Goal: Information Seeking & Learning: Learn about a topic

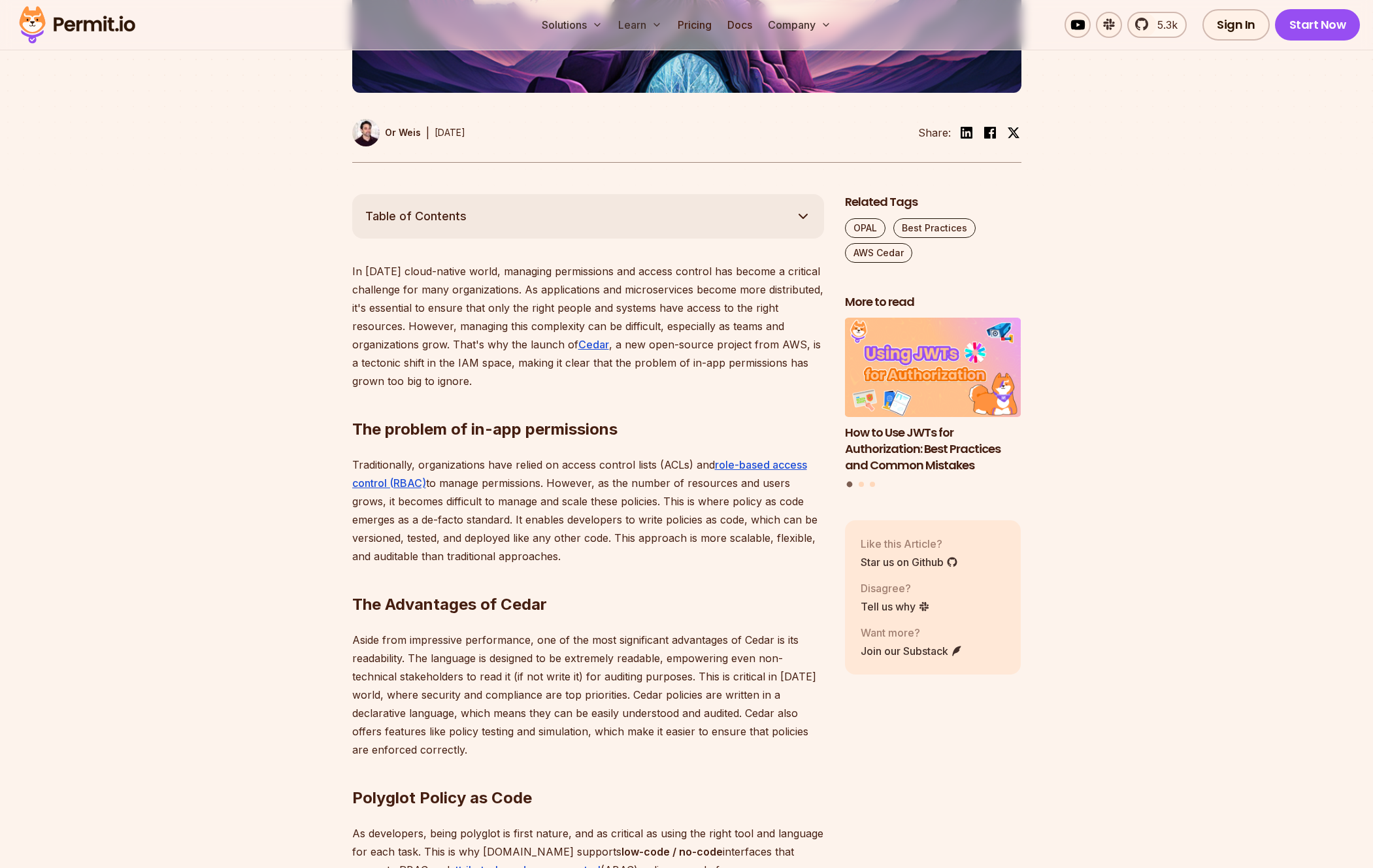
scroll to position [584, 0]
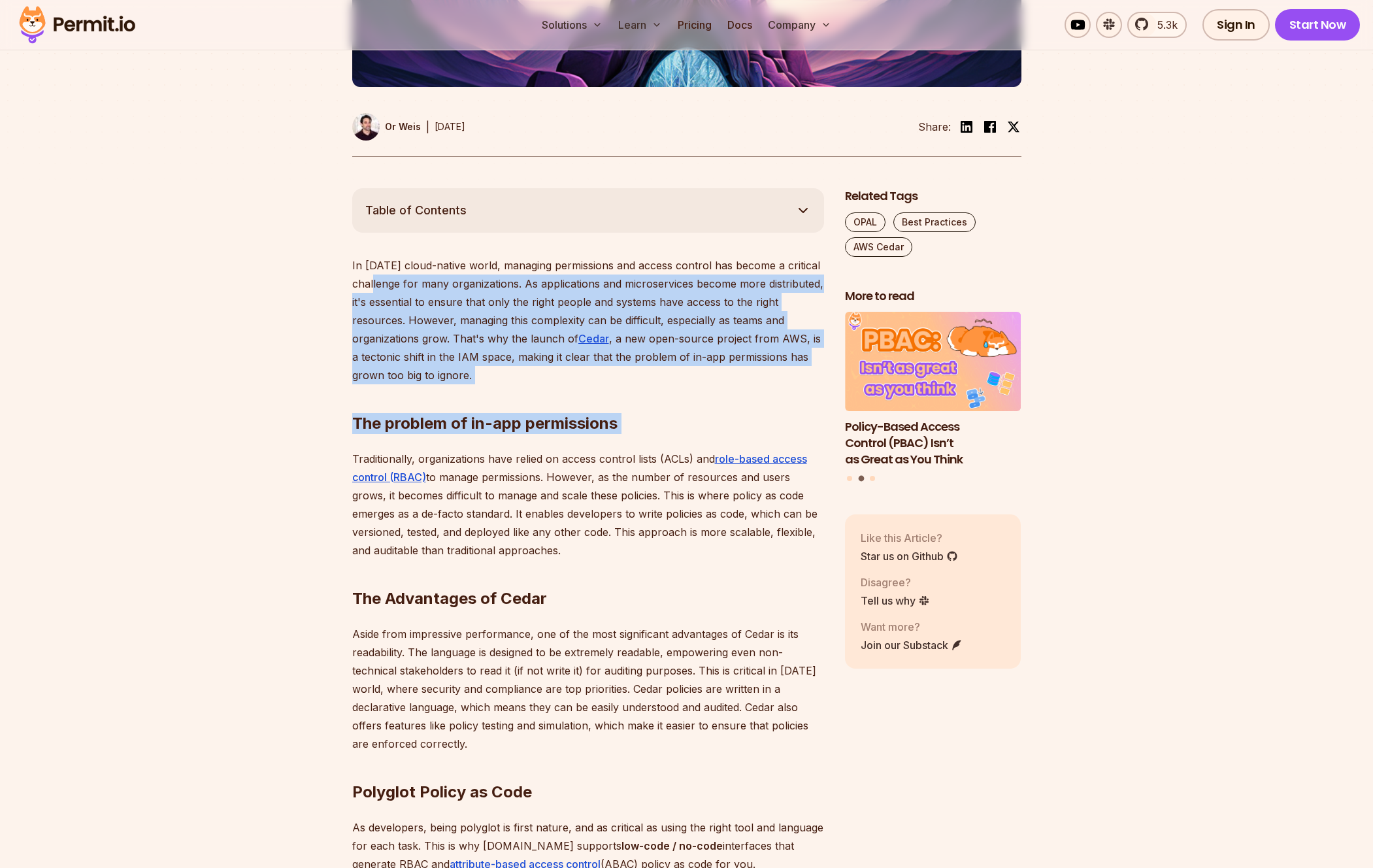
drag, startPoint x: 371, startPoint y: 281, endPoint x: 427, endPoint y: 434, distance: 162.9
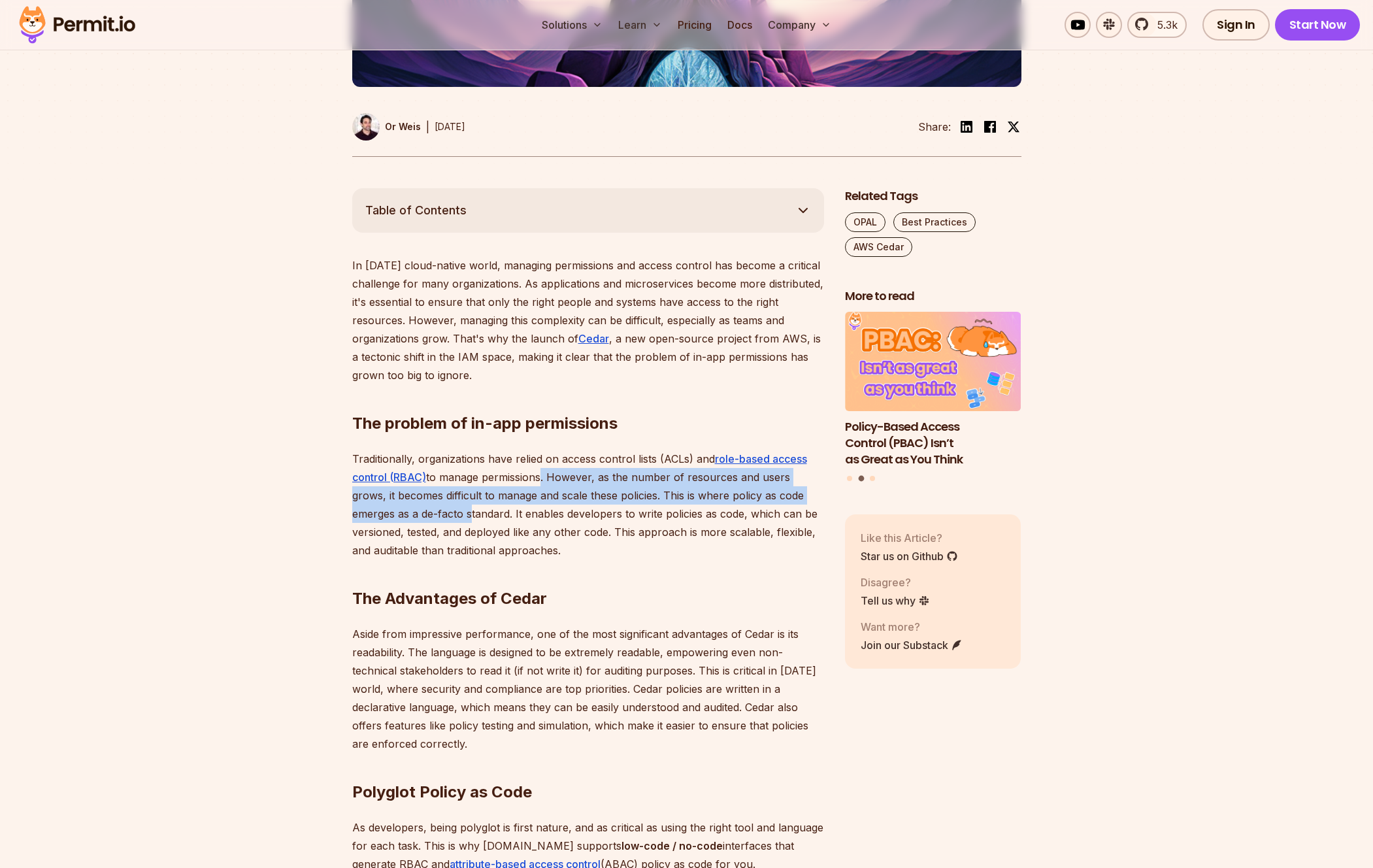
drag, startPoint x: 539, startPoint y: 473, endPoint x: 423, endPoint y: 517, distance: 124.1
click at [423, 517] on p "Traditionally, organizations have relied on access control lists (ACLs) and rol…" at bounding box center [588, 505] width 472 height 110
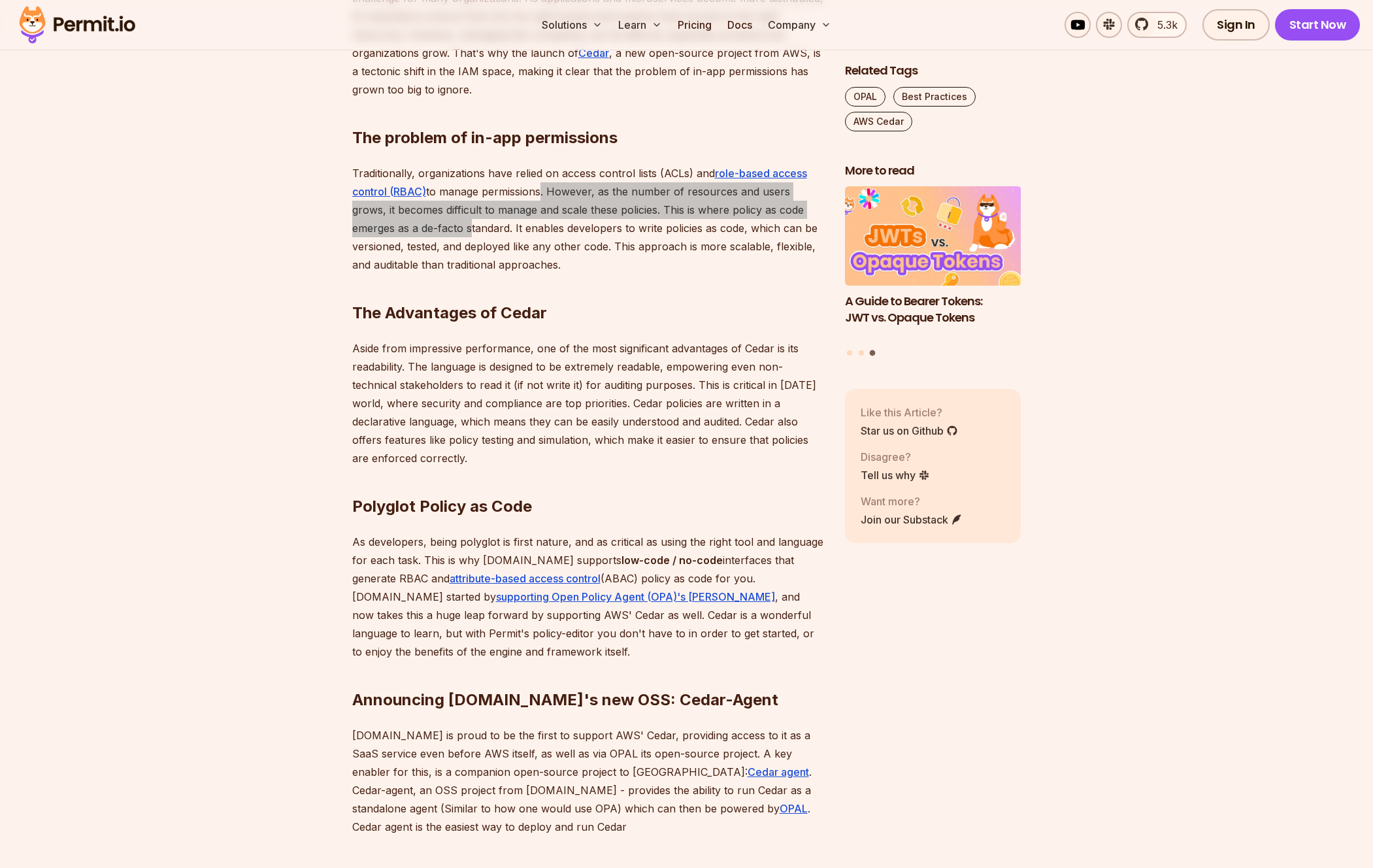
scroll to position [871, 0]
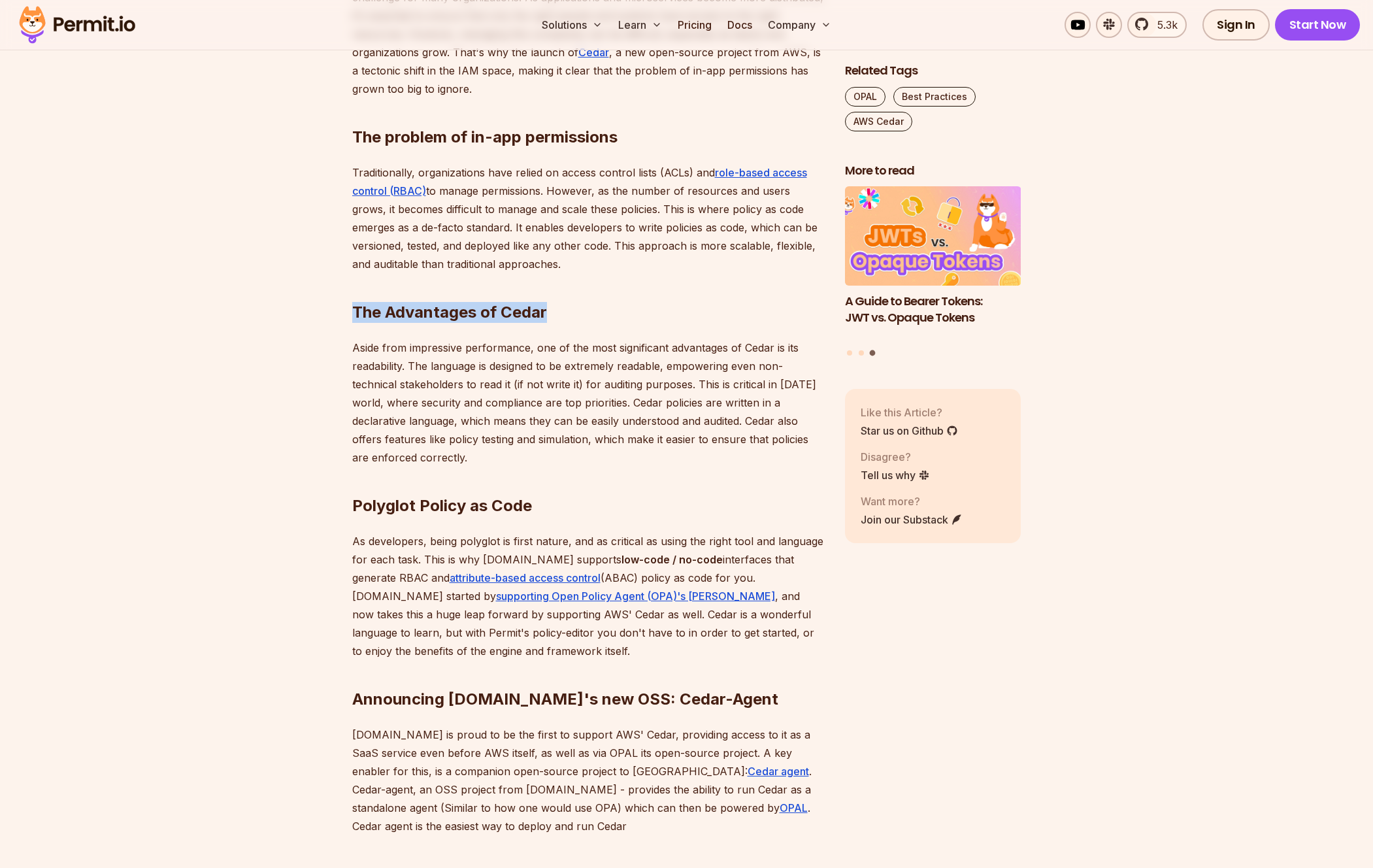
drag, startPoint x: 354, startPoint y: 313, endPoint x: 597, endPoint y: 315, distance: 243.0
click at [597, 315] on h2 "The Advantages of Cedar" at bounding box center [588, 286] width 472 height 73
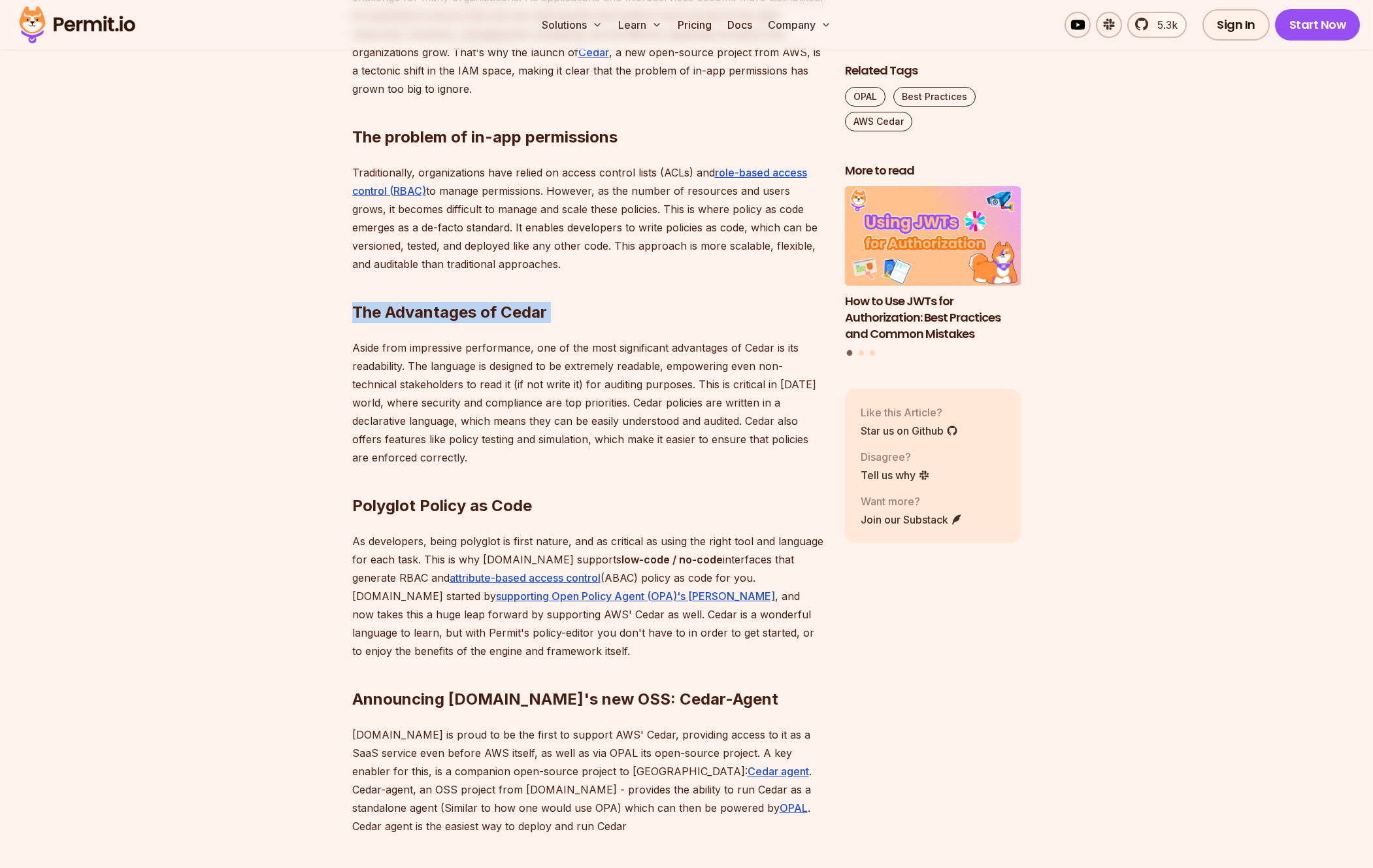
drag, startPoint x: 307, startPoint y: 318, endPoint x: 651, endPoint y: 326, distance: 344.1
click at [651, 326] on section "Table of Contents In [DATE] cloud-native world, managing permissions and access…" at bounding box center [686, 781] width 1373 height 1759
click at [651, 326] on div "In [DATE] cloud-native world, managing permissions and access control has becom…" at bounding box center [588, 681] width 472 height 1422
drag, startPoint x: 334, startPoint y: 314, endPoint x: 598, endPoint y: 323, distance: 264.2
click at [597, 323] on section "Table of Contents In [DATE] cloud-native world, managing permissions and access…" at bounding box center [686, 781] width 1373 height 1759
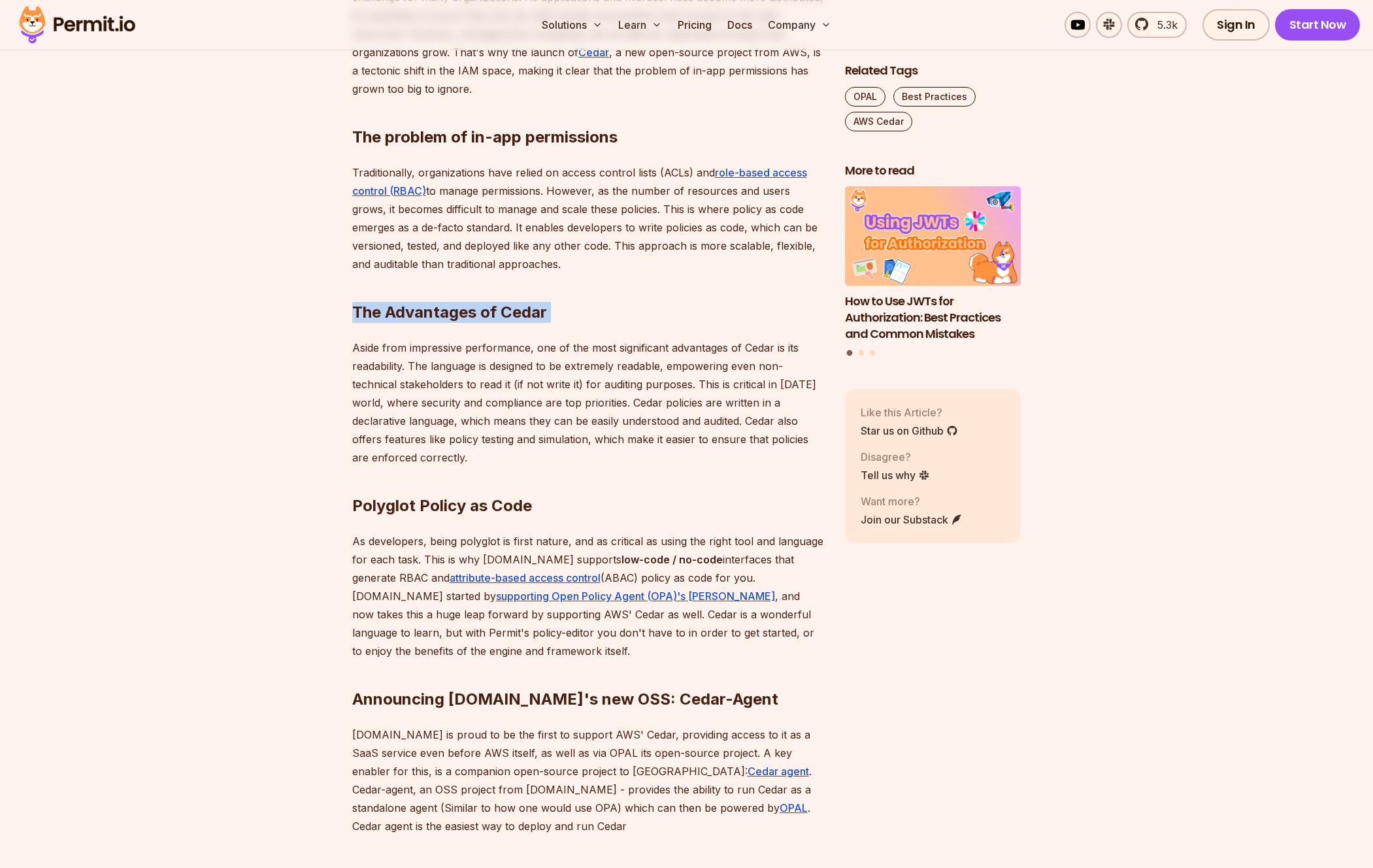
click at [598, 323] on div "In [DATE] cloud-native world, managing permissions and access control has becom…" at bounding box center [588, 681] width 472 height 1422
drag, startPoint x: 301, startPoint y: 310, endPoint x: 616, endPoint y: 322, distance: 315.2
click at [616, 322] on section "Table of Contents In [DATE] cloud-native world, managing permissions and access…" at bounding box center [686, 781] width 1373 height 1759
click at [616, 322] on h2 "The Advantages of Cedar" at bounding box center [588, 286] width 472 height 73
drag, startPoint x: 334, startPoint y: 321, endPoint x: 583, endPoint y: 323, distance: 249.0
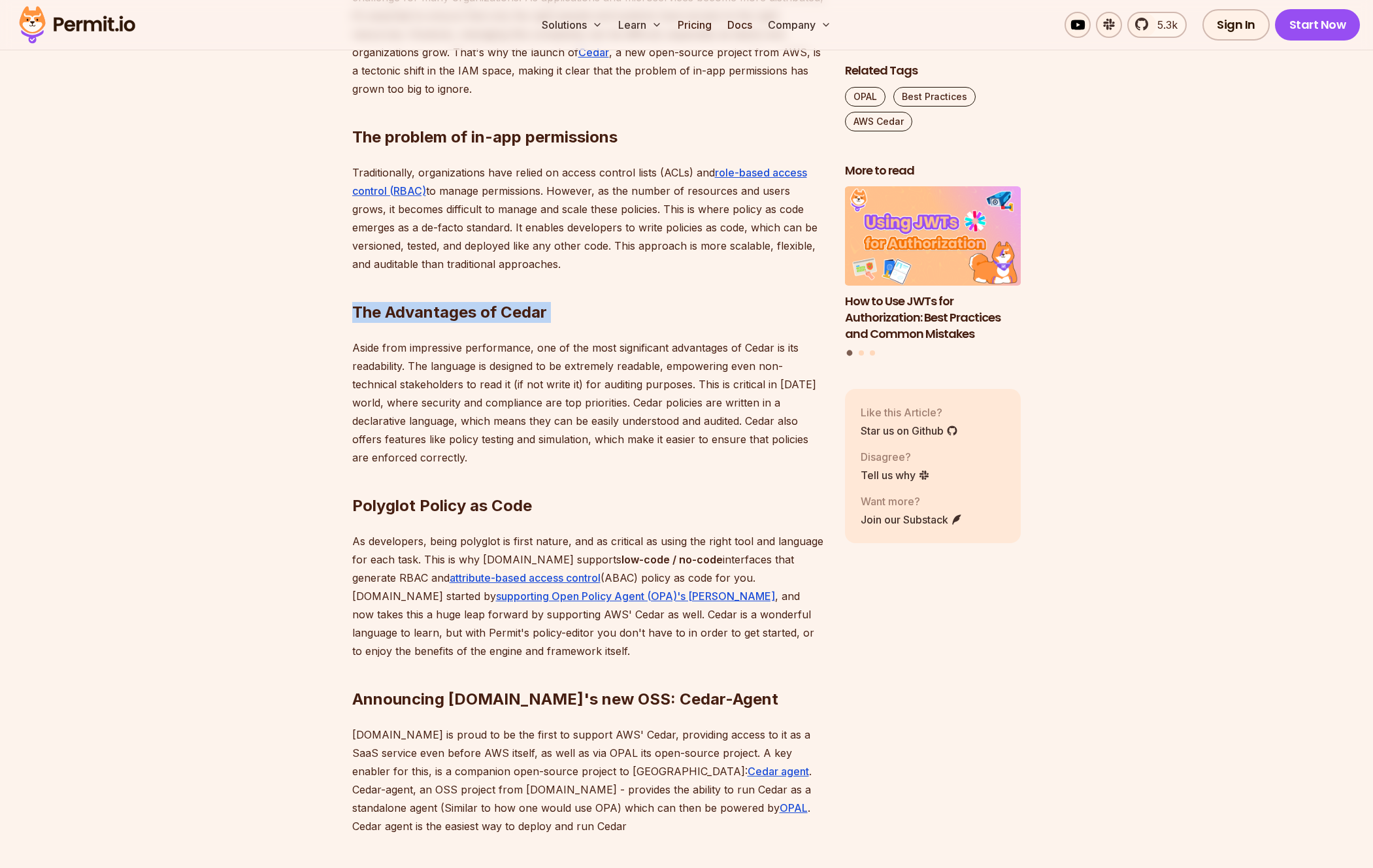
click at [583, 323] on section "Table of Contents In [DATE] cloud-native world, managing permissions and access…" at bounding box center [686, 781] width 1373 height 1759
click at [583, 323] on div "In [DATE] cloud-native world, managing permissions and access control has becom…" at bounding box center [588, 681] width 472 height 1422
drag, startPoint x: 389, startPoint y: 316, endPoint x: 605, endPoint y: 325, distance: 216.2
click at [605, 325] on div "In [DATE] cloud-native world, managing permissions and access control has becom…" at bounding box center [588, 681] width 472 height 1422
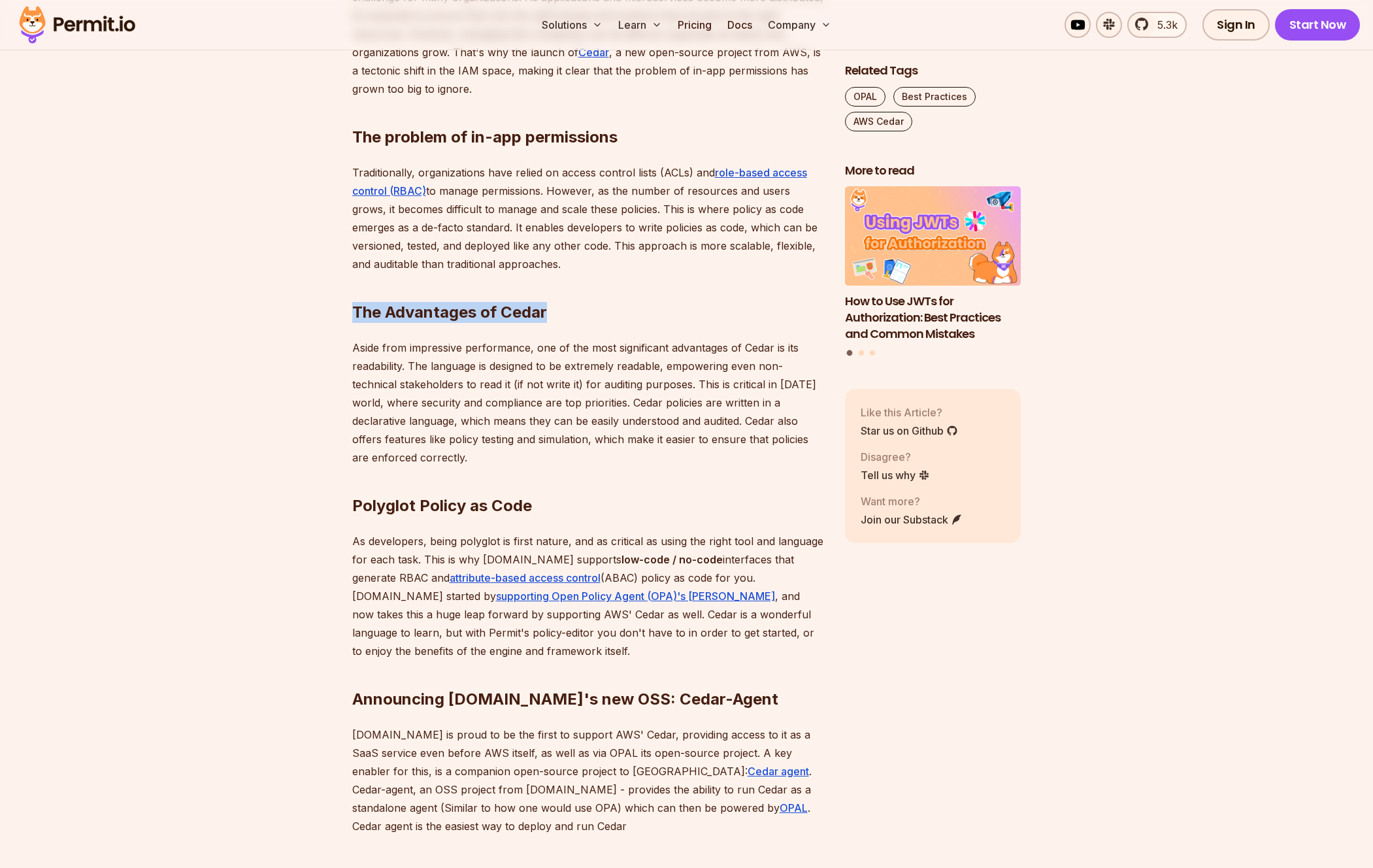
drag, startPoint x: 344, startPoint y: 309, endPoint x: 590, endPoint y: 318, distance: 246.2
click at [590, 318] on section "Table of Contents In [DATE] cloud-native world, managing permissions and access…" at bounding box center [686, 781] width 1373 height 1759
click at [590, 318] on h2 "The Advantages of Cedar" at bounding box center [588, 286] width 472 height 73
drag, startPoint x: 317, startPoint y: 307, endPoint x: 636, endPoint y: 314, distance: 319.1
click at [636, 314] on section "Table of Contents In [DATE] cloud-native world, managing permissions and access…" at bounding box center [686, 781] width 1373 height 1759
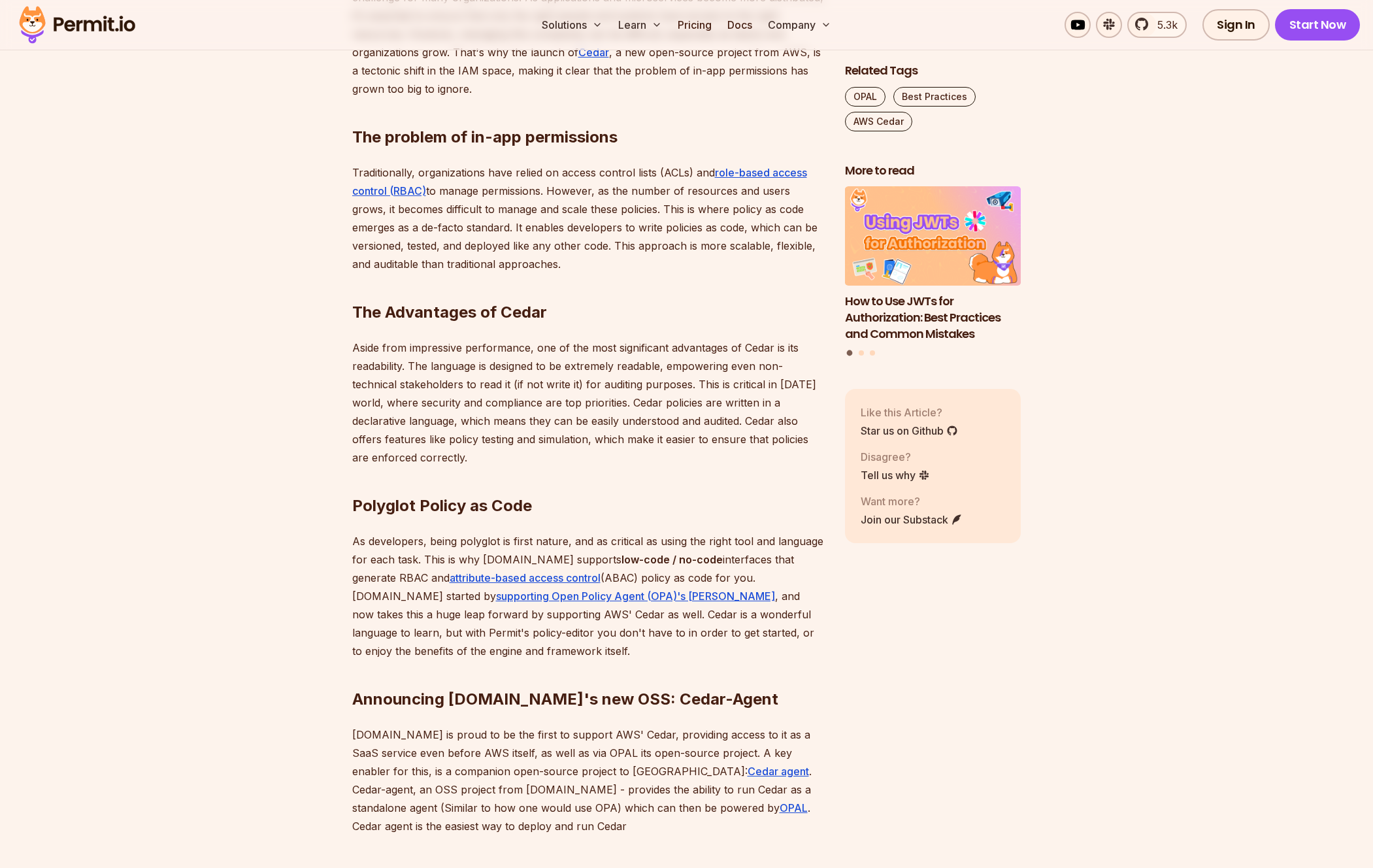
drag, startPoint x: 636, startPoint y: 314, endPoint x: 468, endPoint y: 314, distance: 168.0
click at [636, 314] on h2 "The Advantages of Cedar" at bounding box center [588, 286] width 472 height 73
drag, startPoint x: 366, startPoint y: 308, endPoint x: 595, endPoint y: 314, distance: 229.1
click at [595, 314] on section "Table of Contents In [DATE] cloud-native world, managing permissions and access…" at bounding box center [686, 781] width 1373 height 1759
click at [595, 314] on h2 "The Advantages of Cedar" at bounding box center [588, 286] width 472 height 73
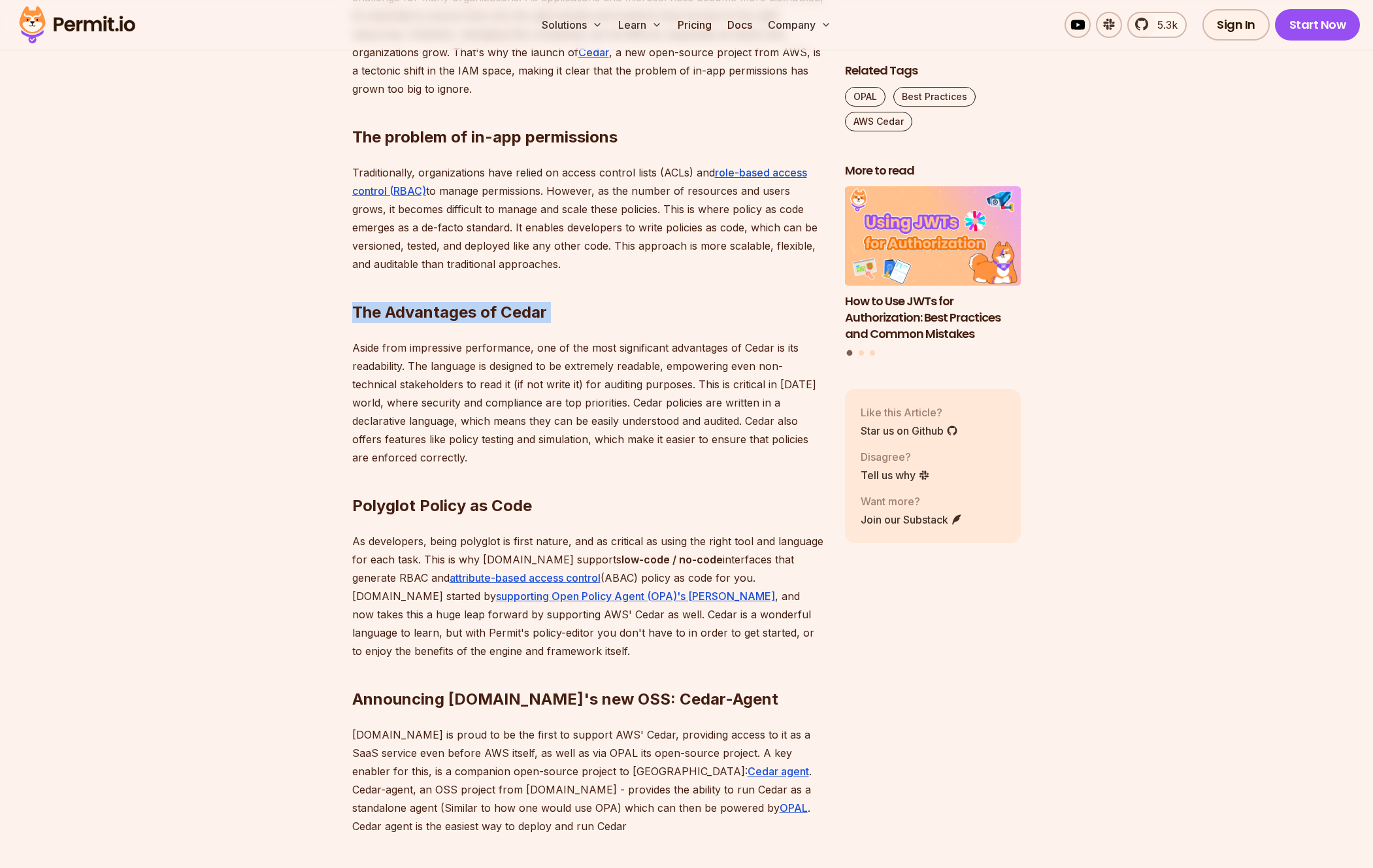
drag, startPoint x: 318, startPoint y: 317, endPoint x: 602, endPoint y: 335, distance: 284.6
click at [602, 335] on section "Table of Contents In [DATE] cloud-native world, managing permissions and access…" at bounding box center [686, 781] width 1373 height 1759
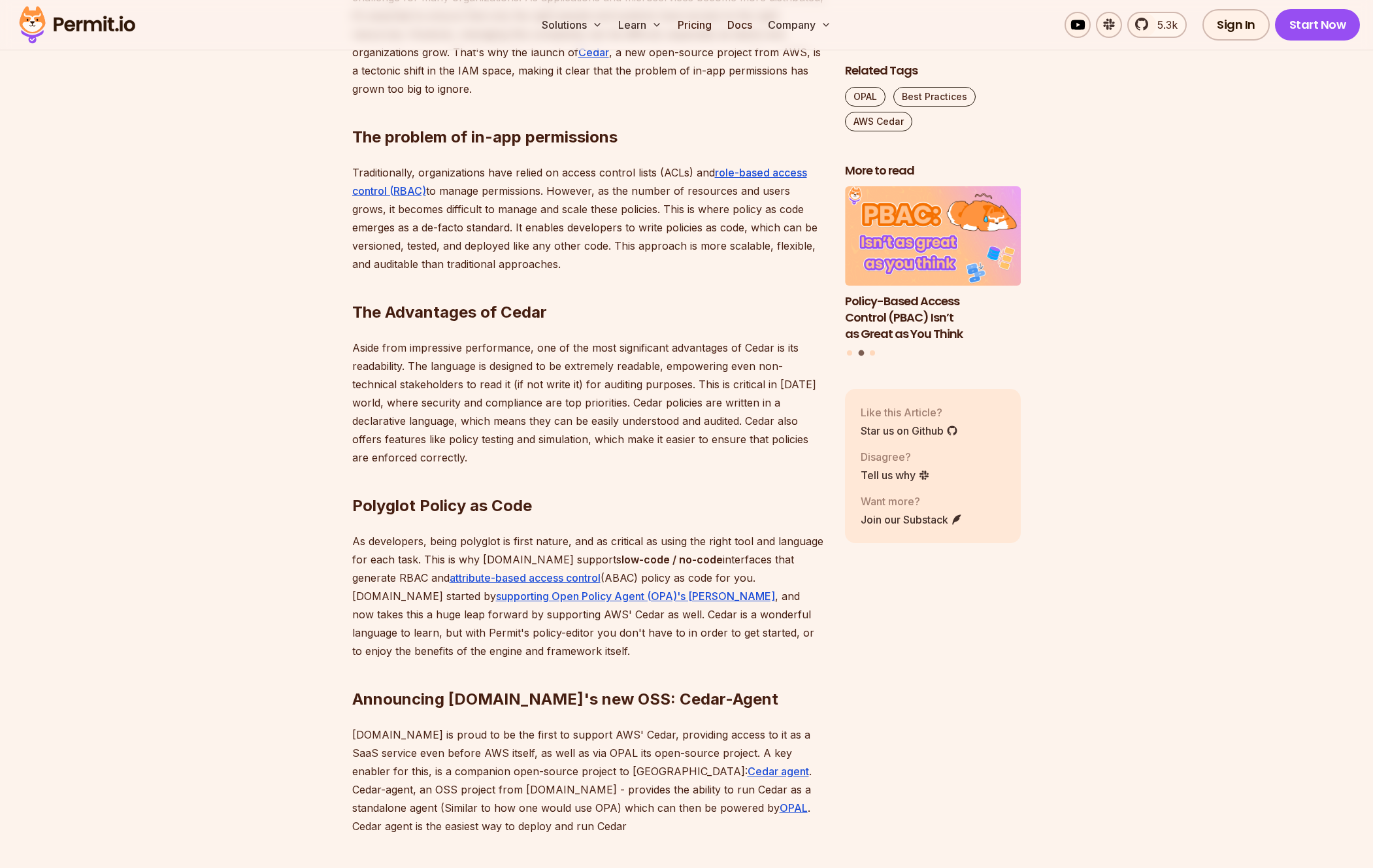
click at [477, 543] on p "As developers, being polyglot is first nature, and as critical as using the rig…" at bounding box center [588, 596] width 472 height 128
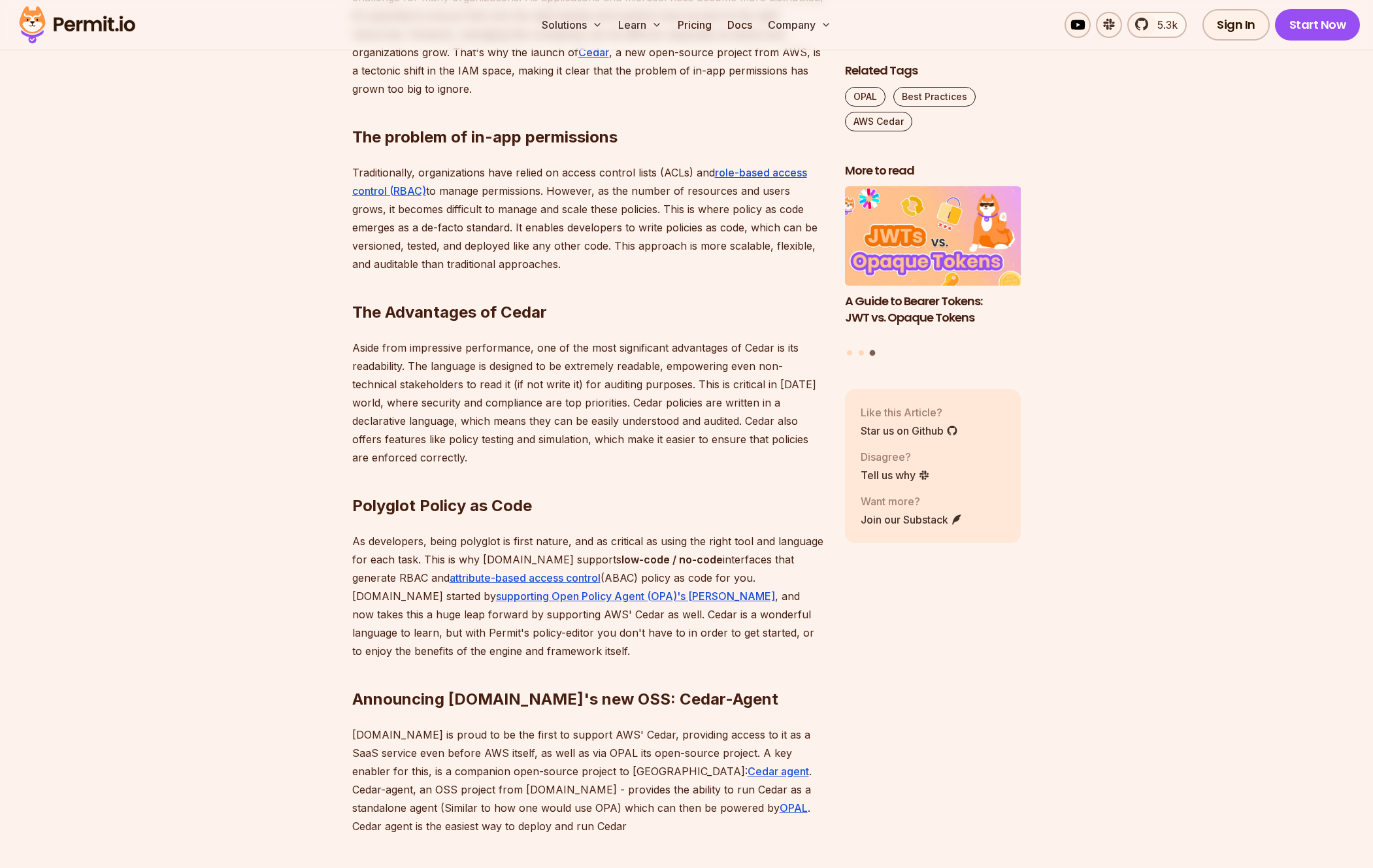
click at [280, 567] on section "Table of Contents In [DATE] cloud-native world, managing permissions and access…" at bounding box center [686, 781] width 1373 height 1759
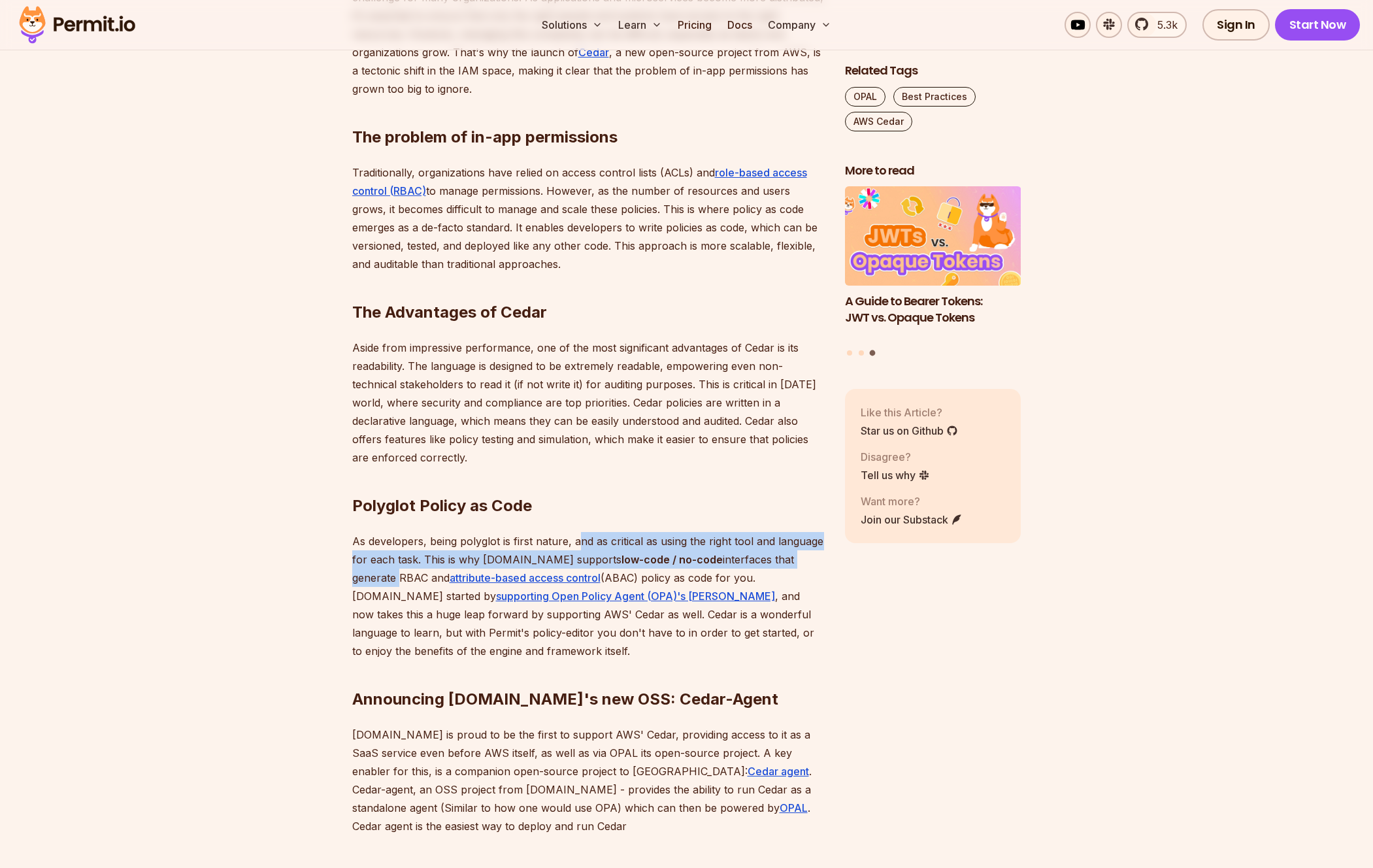
drag, startPoint x: 575, startPoint y: 540, endPoint x: 798, endPoint y: 556, distance: 223.6
click at [798, 556] on p "As developers, being polyglot is first nature, and as critical as using the rig…" at bounding box center [588, 596] width 472 height 128
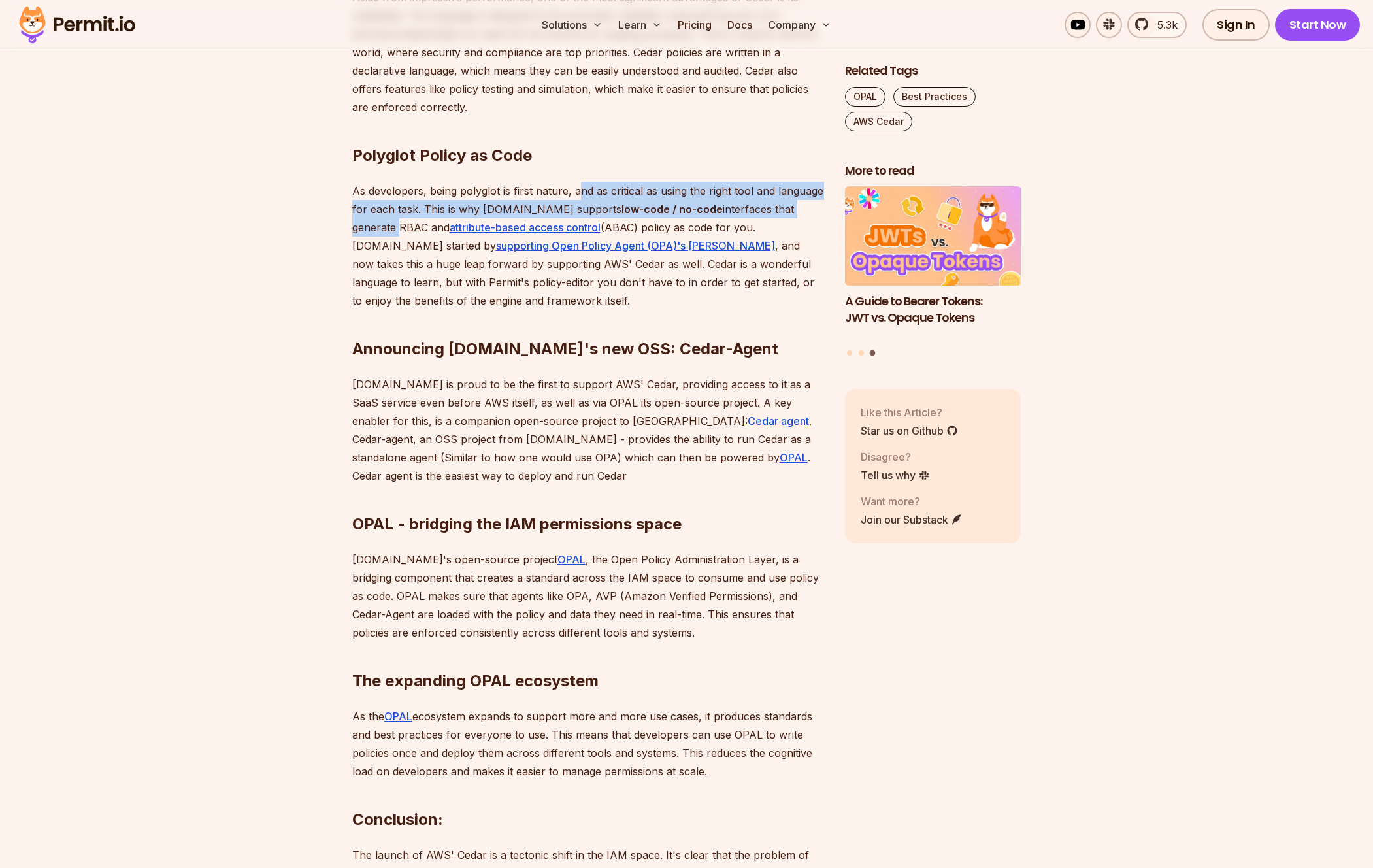
scroll to position [1280, 0]
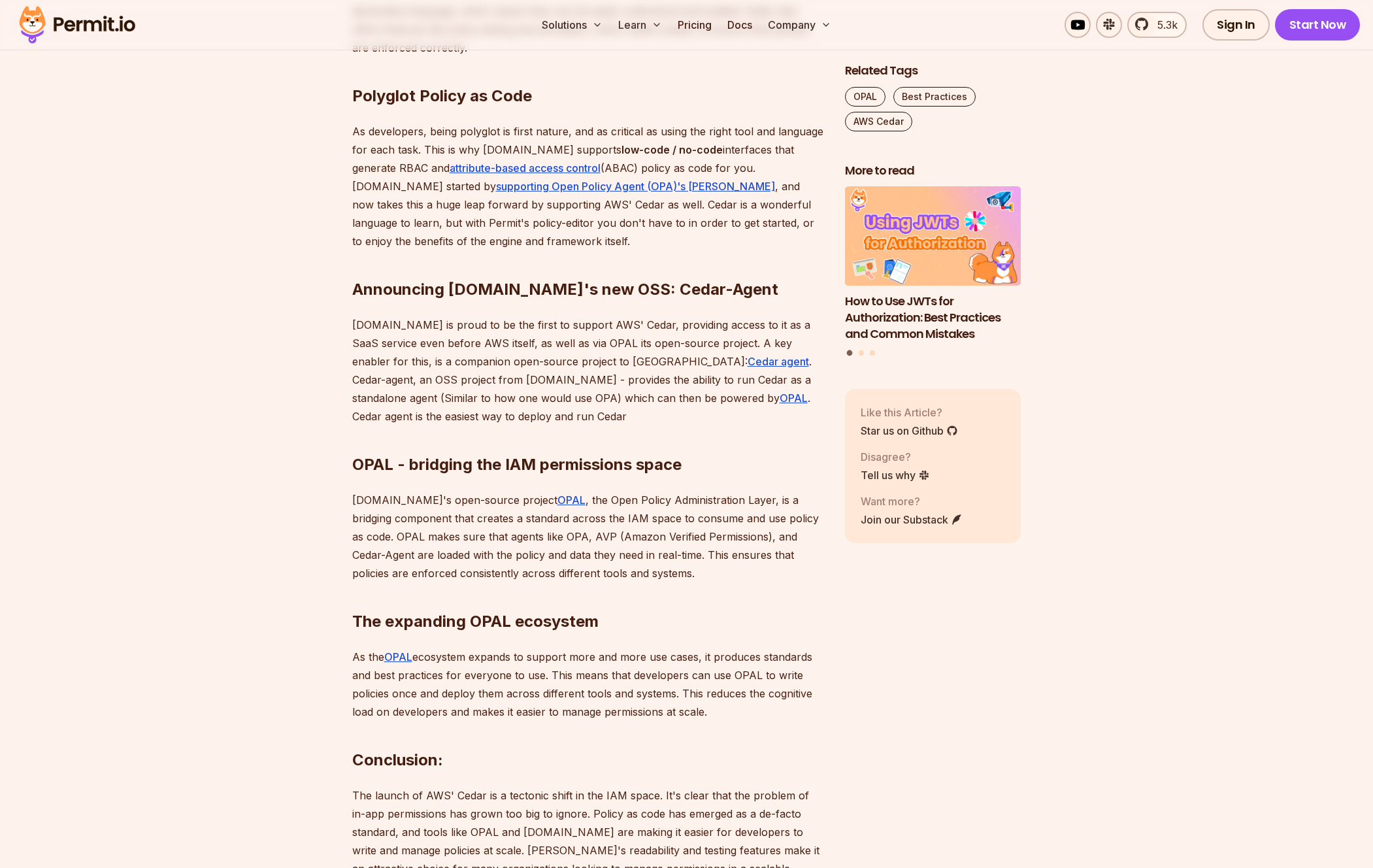
drag, startPoint x: 355, startPoint y: 519, endPoint x: 446, endPoint y: 519, distance: 91.0
click at [446, 519] on p "[DOMAIN_NAME]'s open-source project OPAL , the Open Policy Administration Layer…" at bounding box center [588, 536] width 472 height 91
drag, startPoint x: 355, startPoint y: 519, endPoint x: 502, endPoint y: 517, distance: 147.0
click at [502, 517] on p "[DOMAIN_NAME]'s open-source project OPAL , the Open Policy Administration Layer…" at bounding box center [588, 536] width 472 height 91
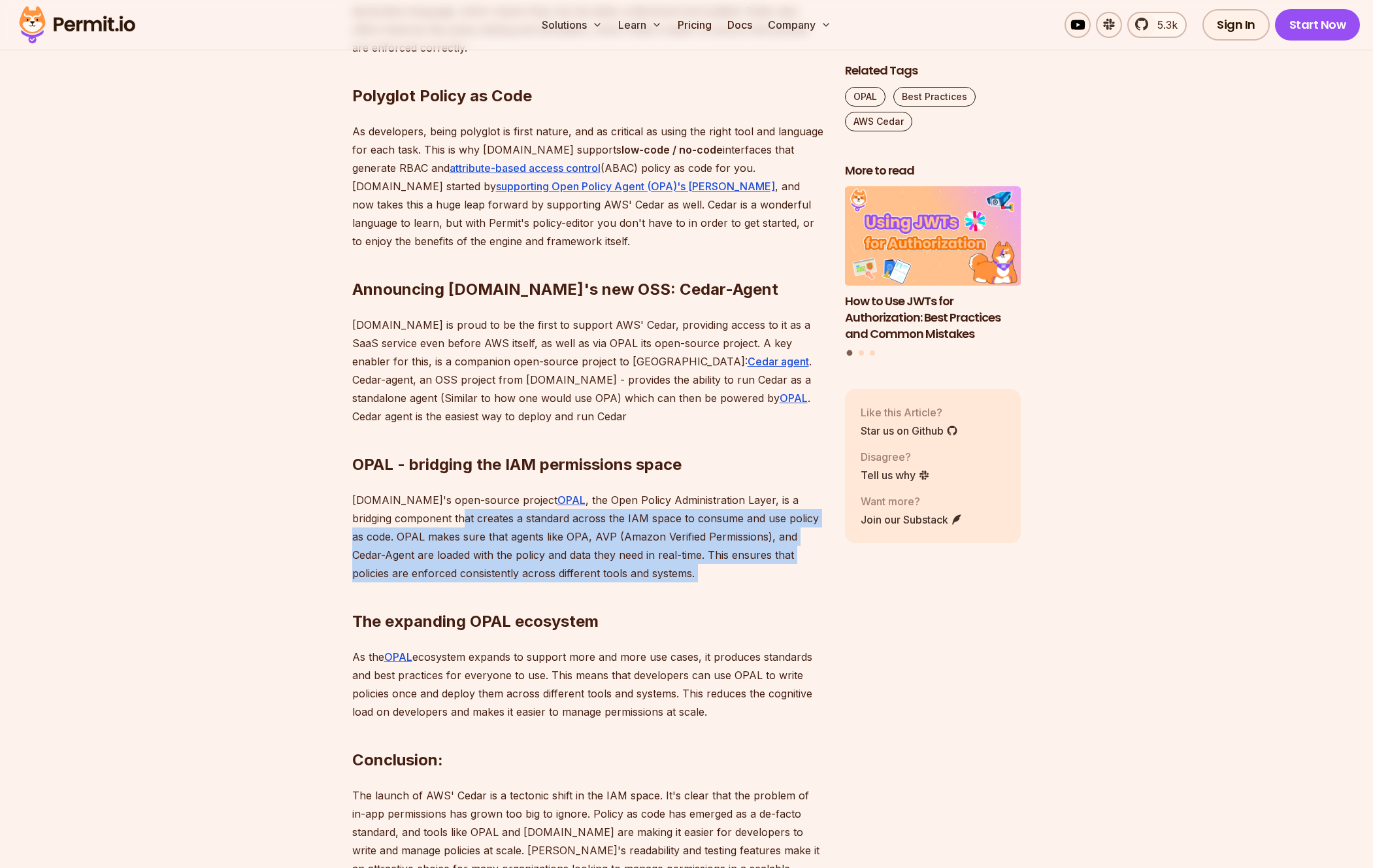
drag, startPoint x: 423, startPoint y: 521, endPoint x: 641, endPoint y: 570, distance: 223.4
click at [641, 570] on div "In [DATE] cloud-native world, managing permissions and access control has becom…" at bounding box center [588, 272] width 472 height 1422
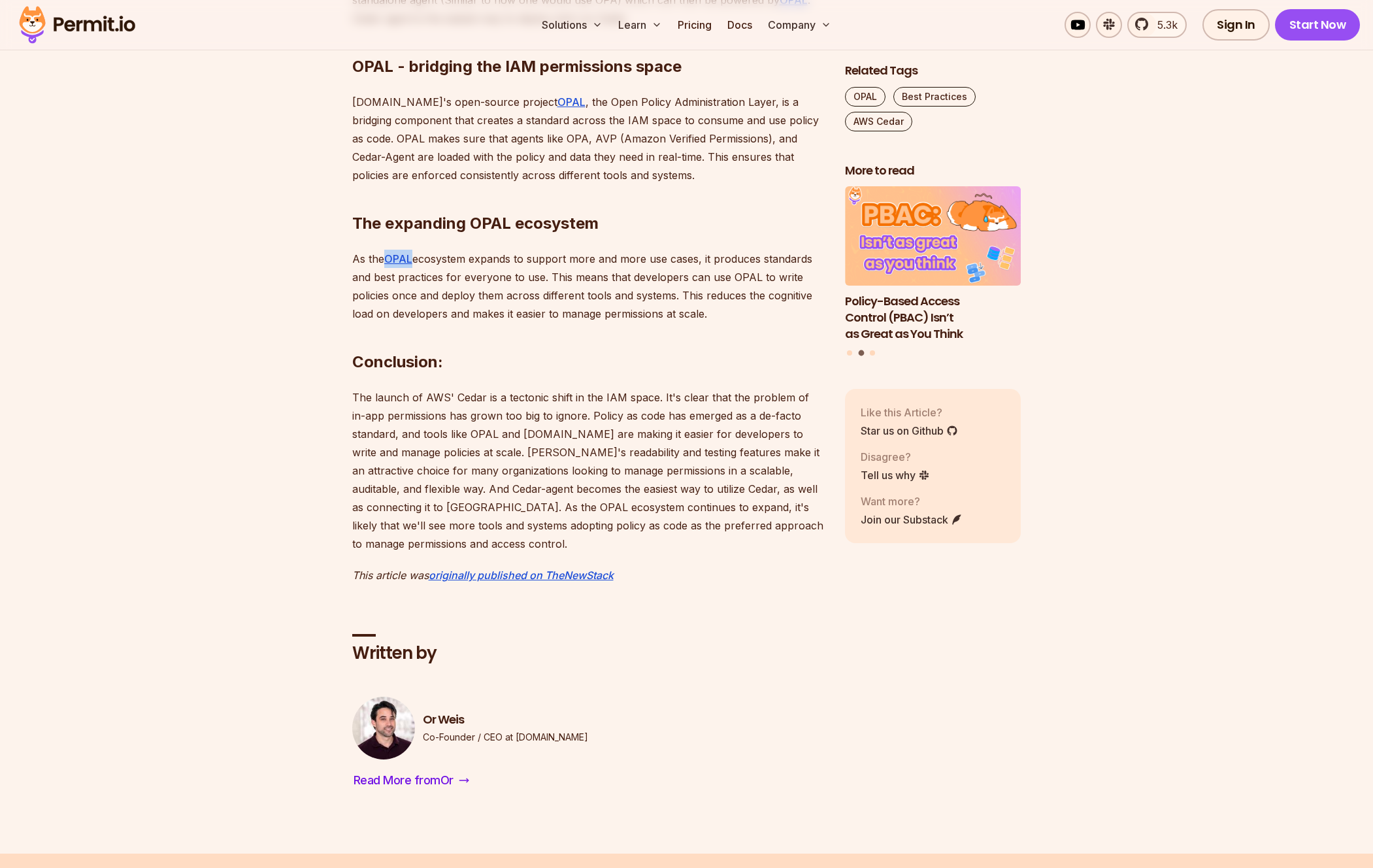
scroll to position [1684, 0]
